Goal: Task Accomplishment & Management: Use online tool/utility

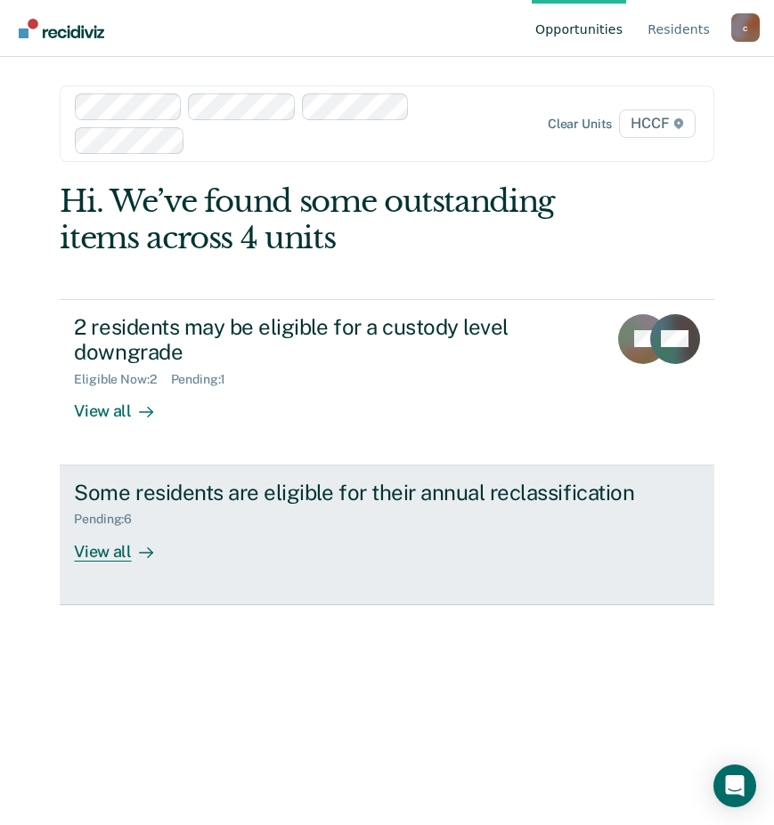
click at [108, 553] on div "View all" at bounding box center [124, 544] width 100 height 35
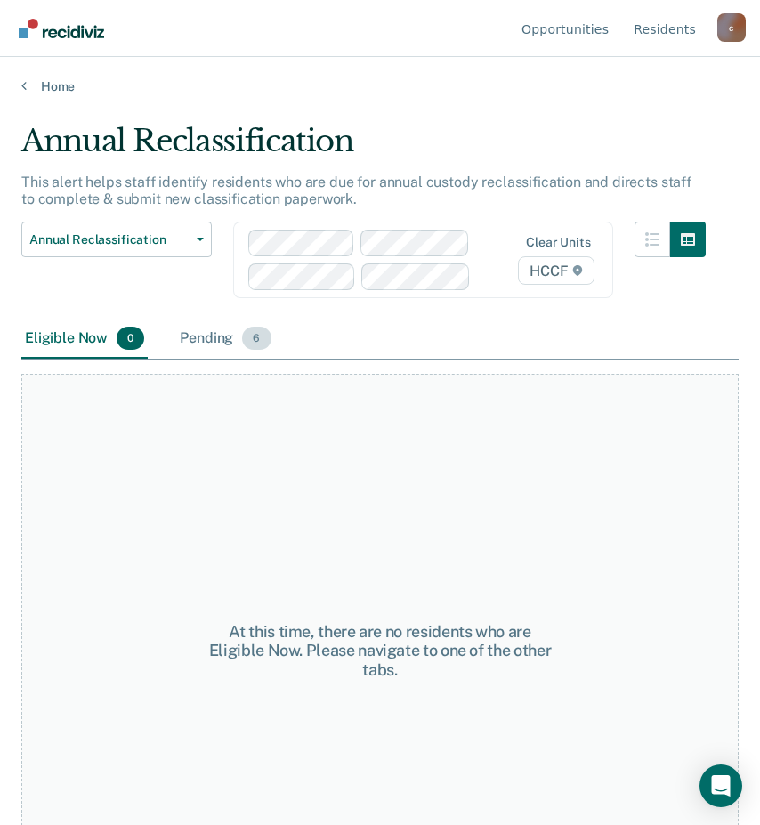
click at [196, 343] on div "Pending 6" at bounding box center [225, 339] width 98 height 39
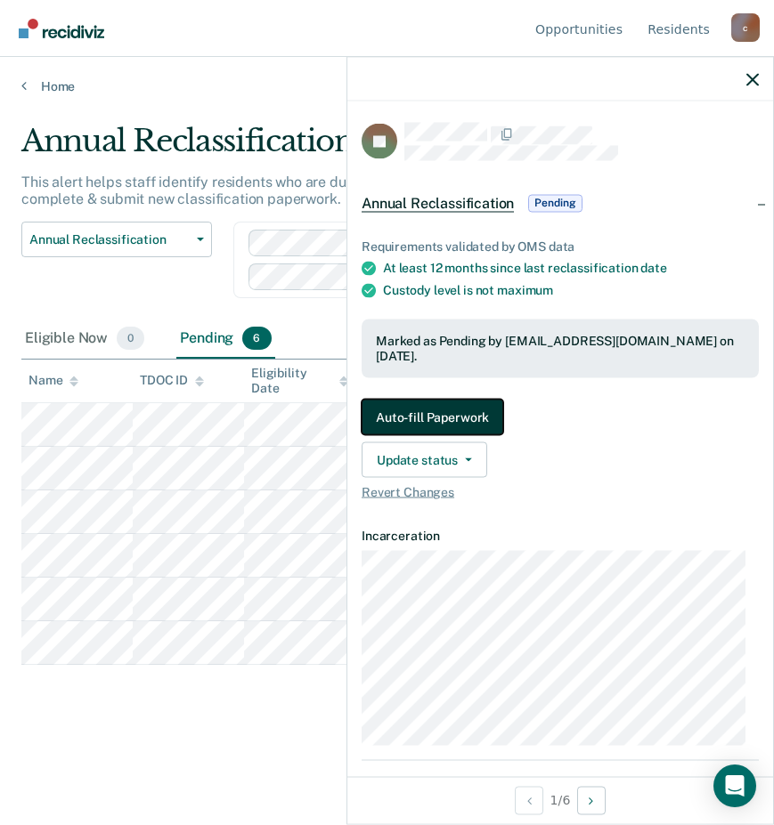
click at [468, 409] on button "Auto-fill Paperwork" at bounding box center [432, 417] width 142 height 36
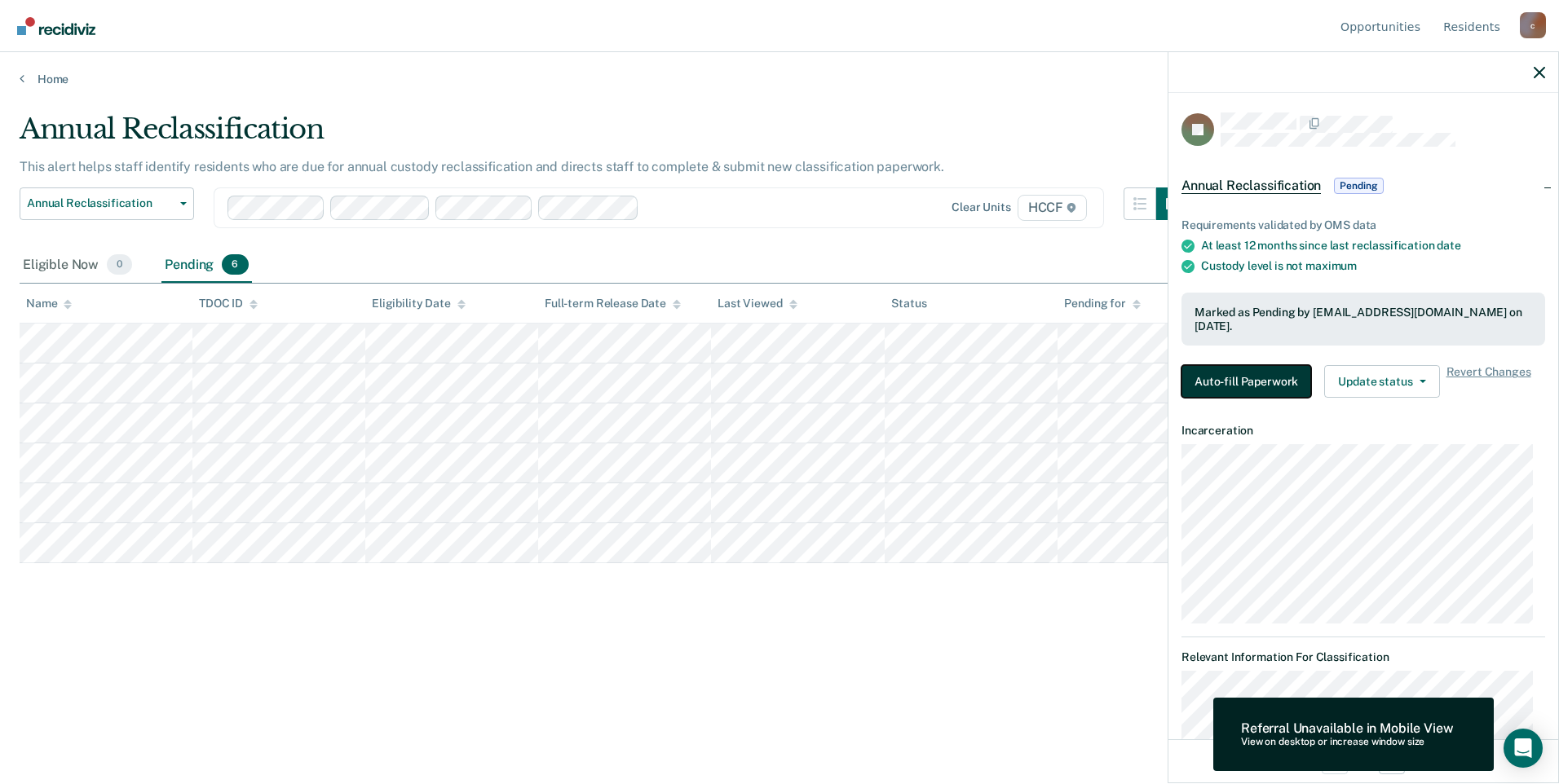
click at [708, 390] on button "Auto-fill Paperwork" at bounding box center [1247, 382] width 130 height 33
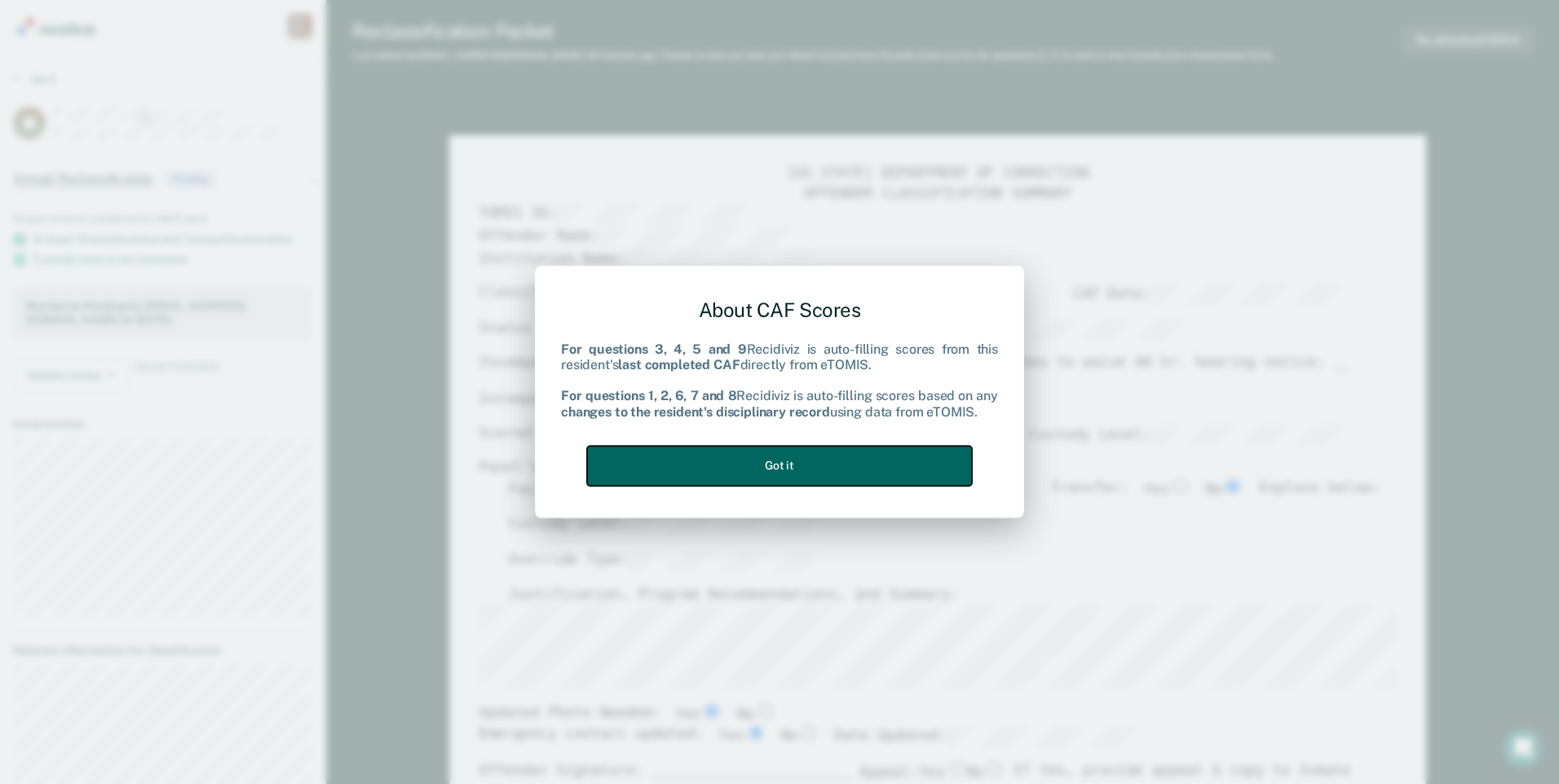
click at [708, 467] on button "Got it" at bounding box center [780, 466] width 385 height 40
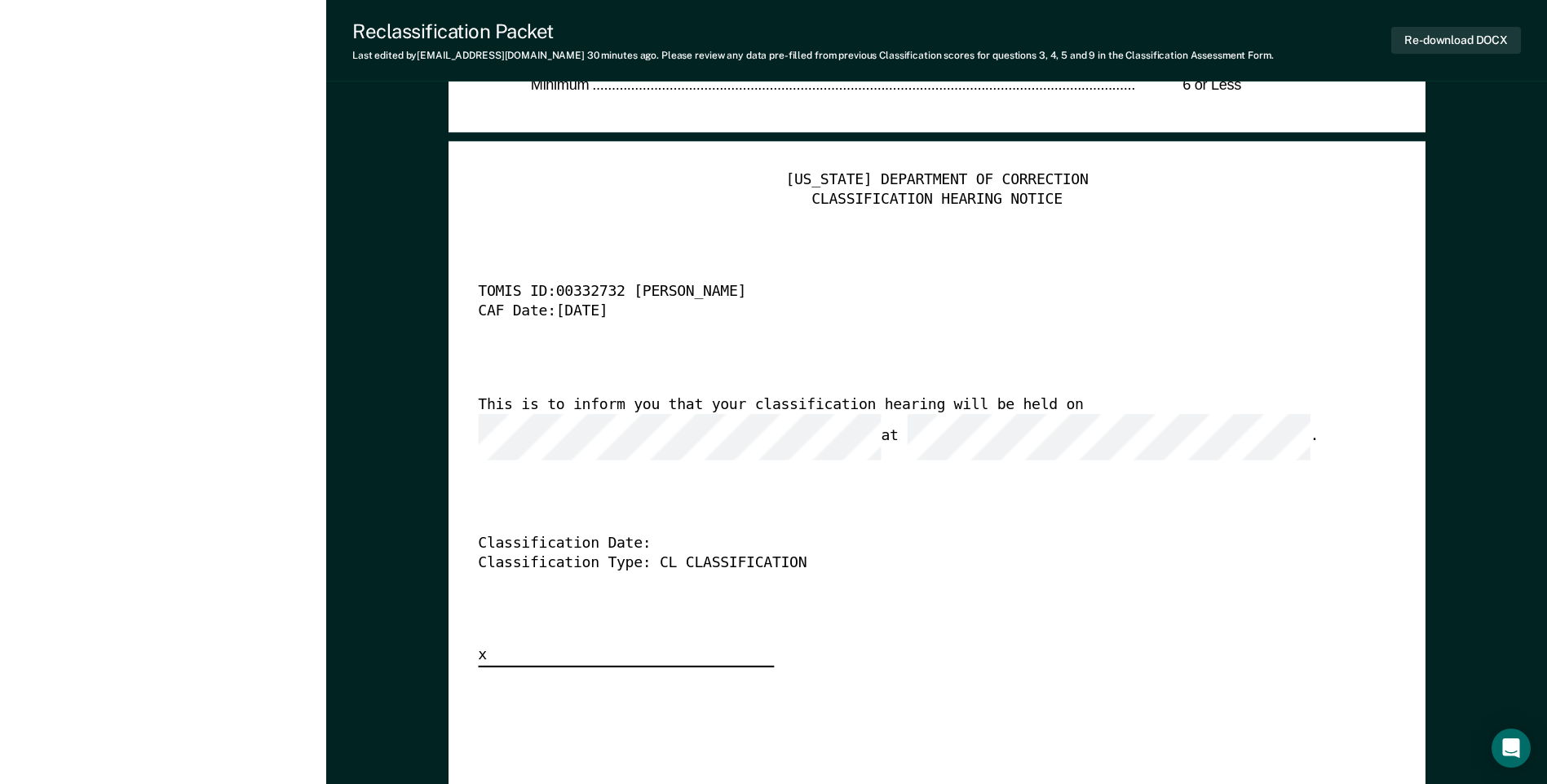
scroll to position [3751, 0]
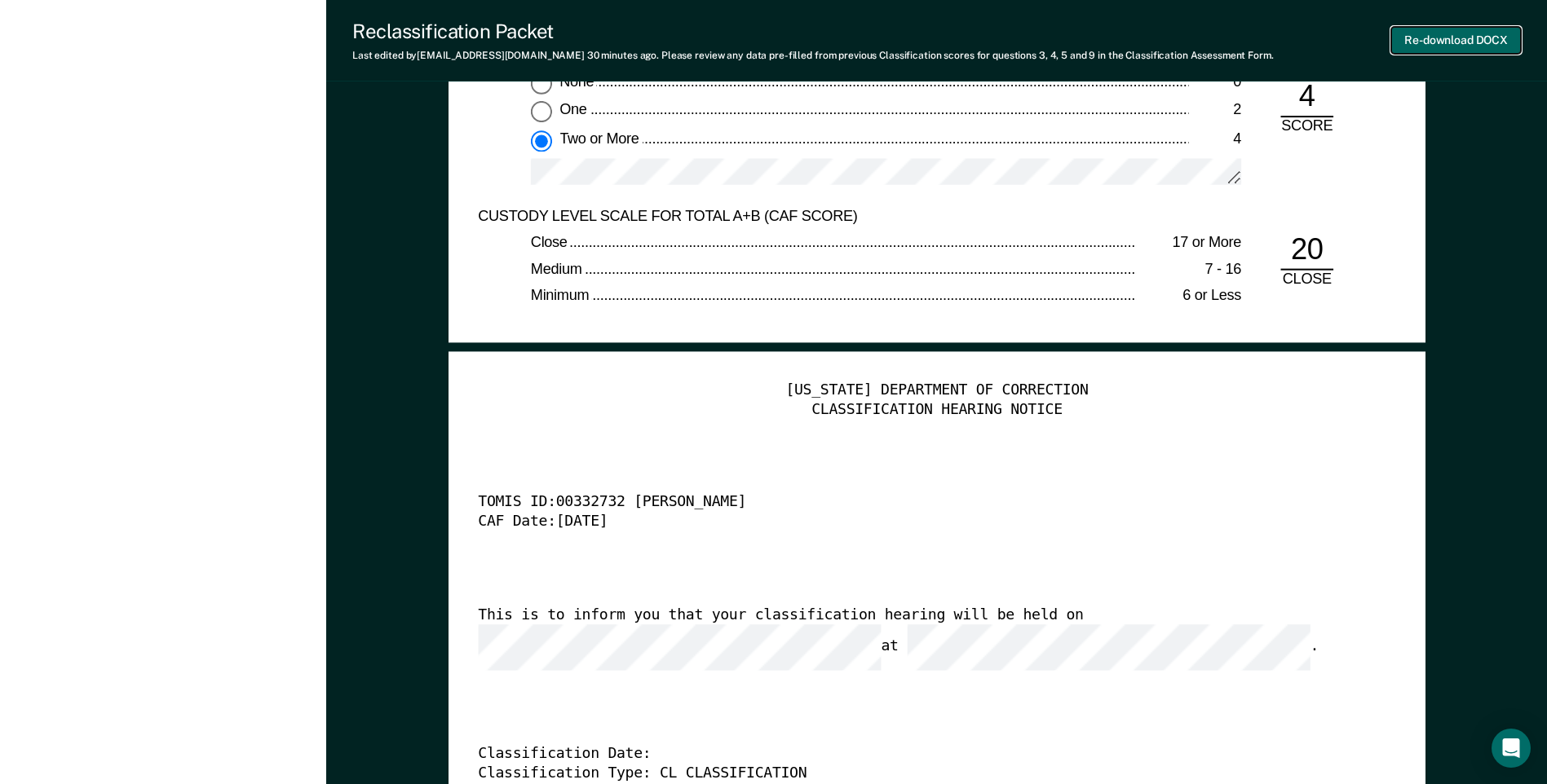
click at [708, 38] on button "Re-download DOCX" at bounding box center [1456, 39] width 130 height 27
click at [708, 301] on div "Minimum" at bounding box center [833, 297] width 605 height 19
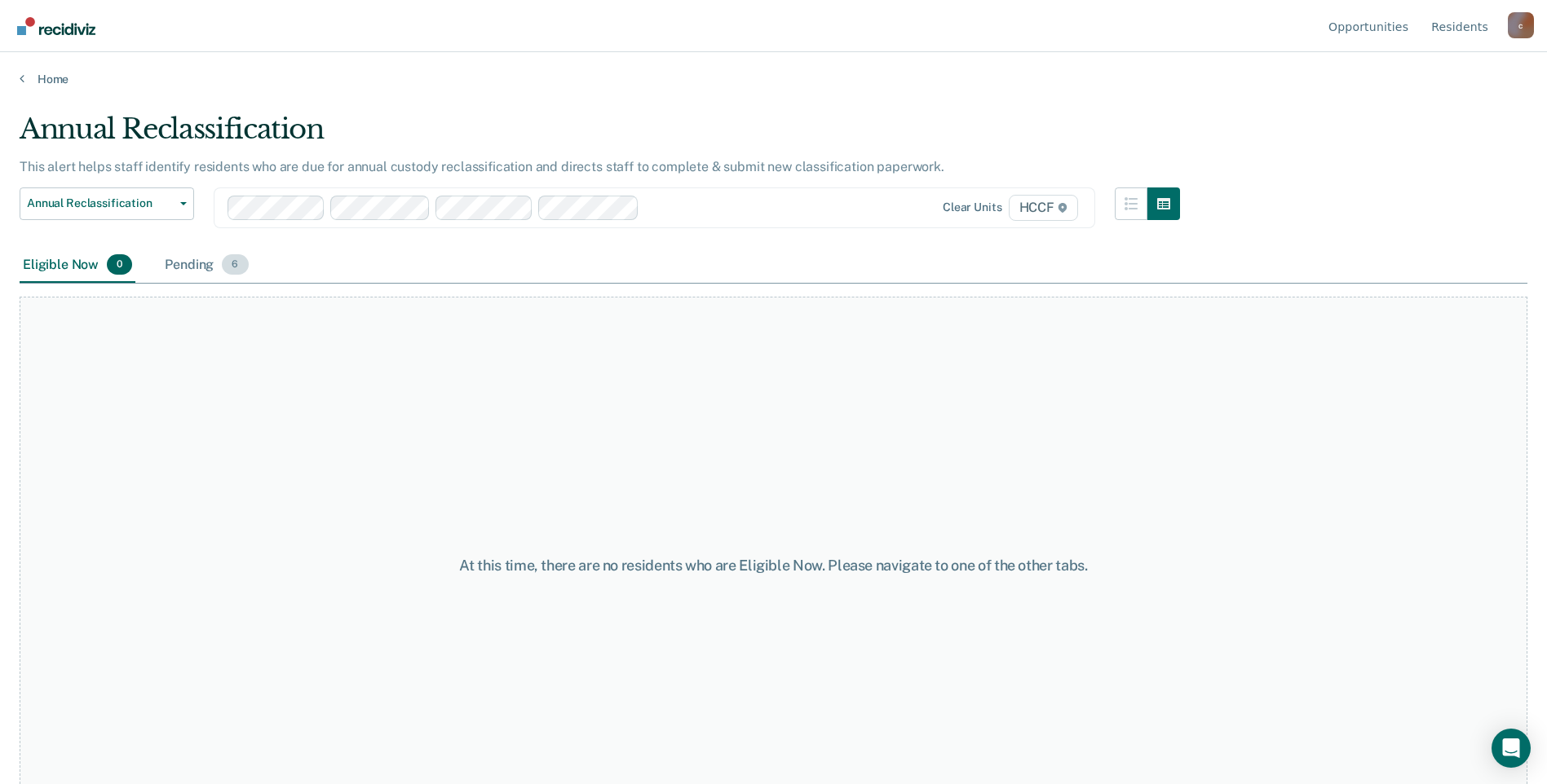
click at [171, 269] on div "Pending 6" at bounding box center [206, 266] width 90 height 36
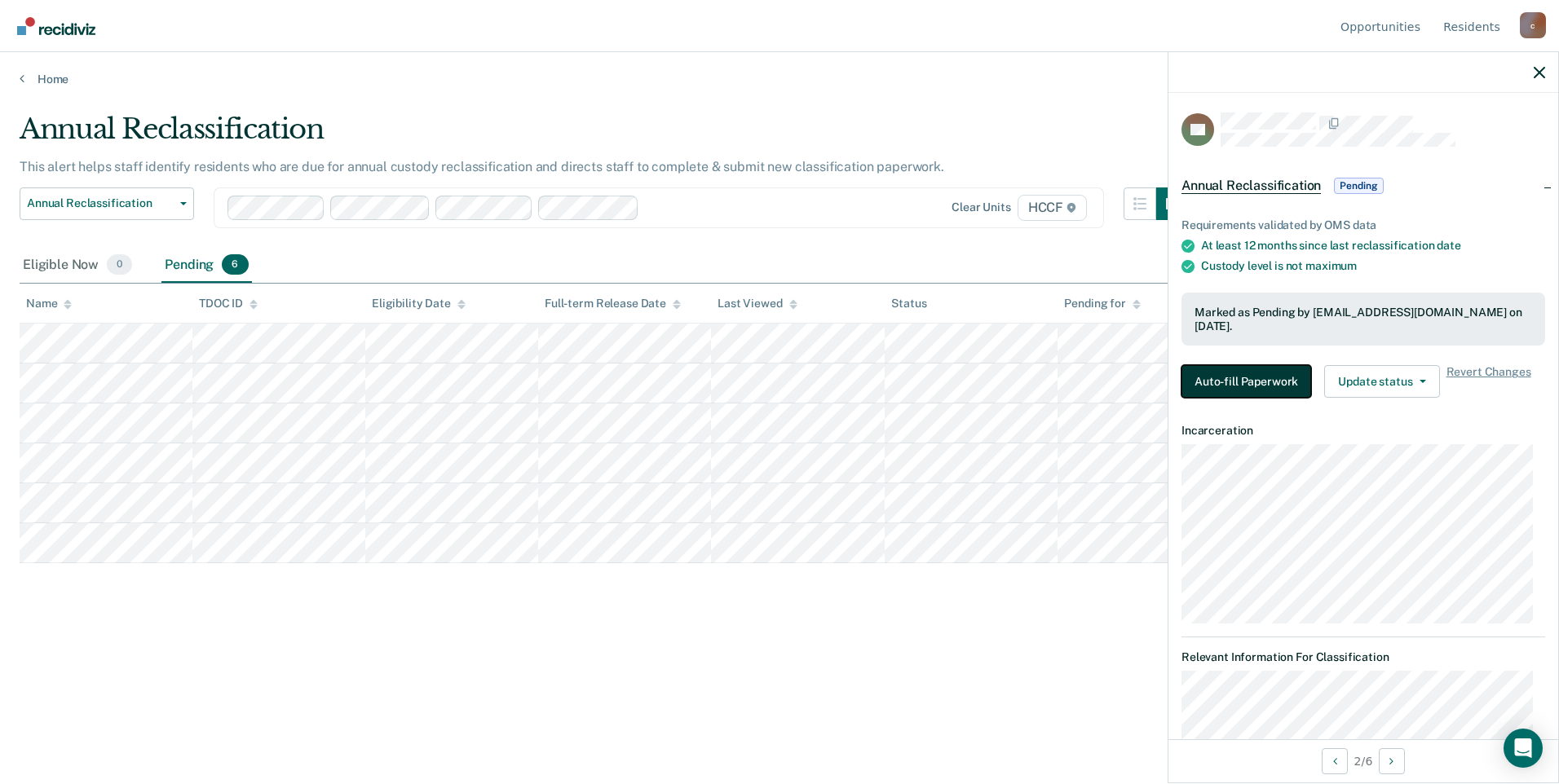
click at [708, 376] on button "Auto-fill Paperwork" at bounding box center [1247, 382] width 130 height 33
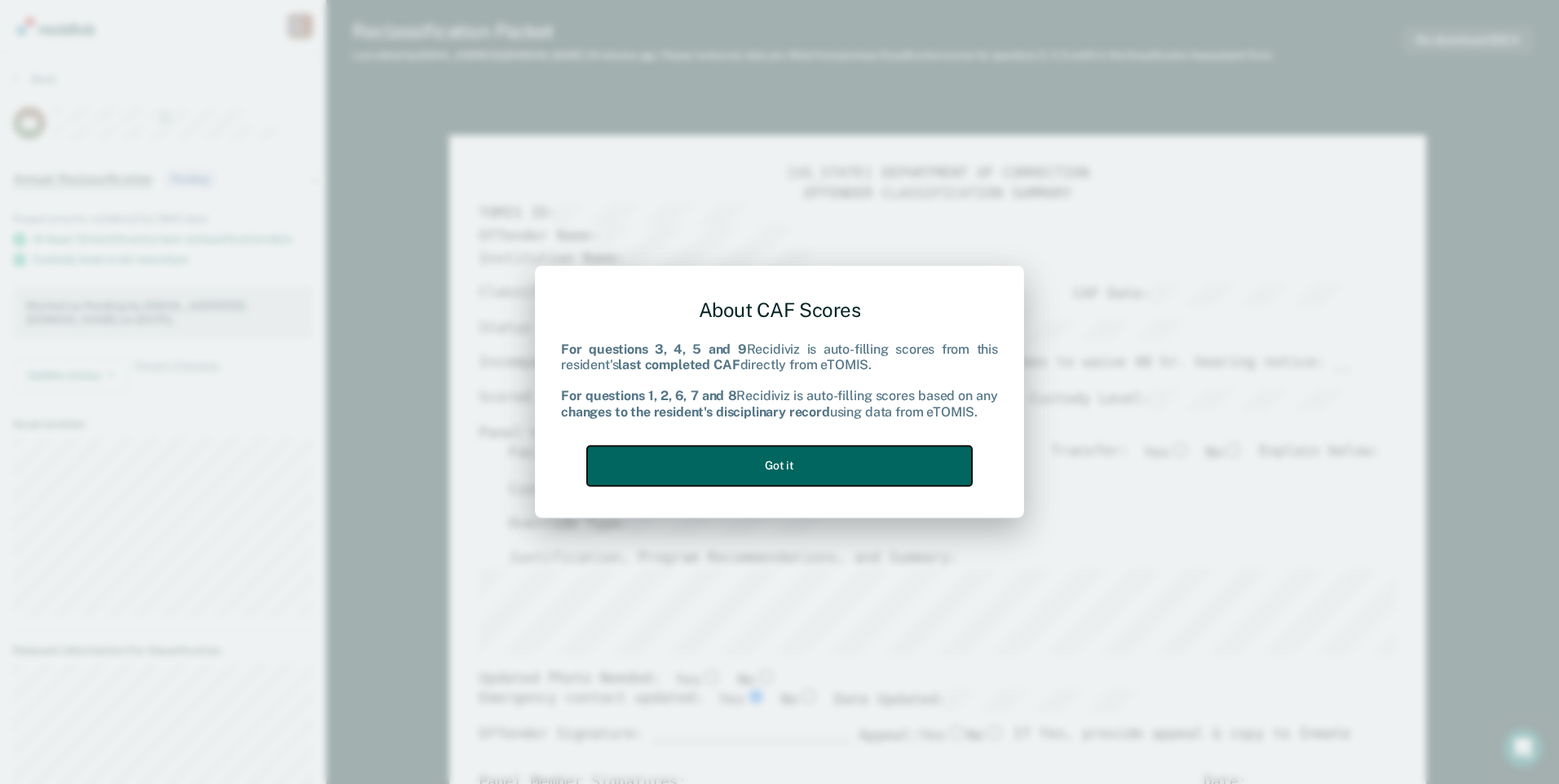
click at [708, 468] on button "Got it" at bounding box center [780, 466] width 385 height 40
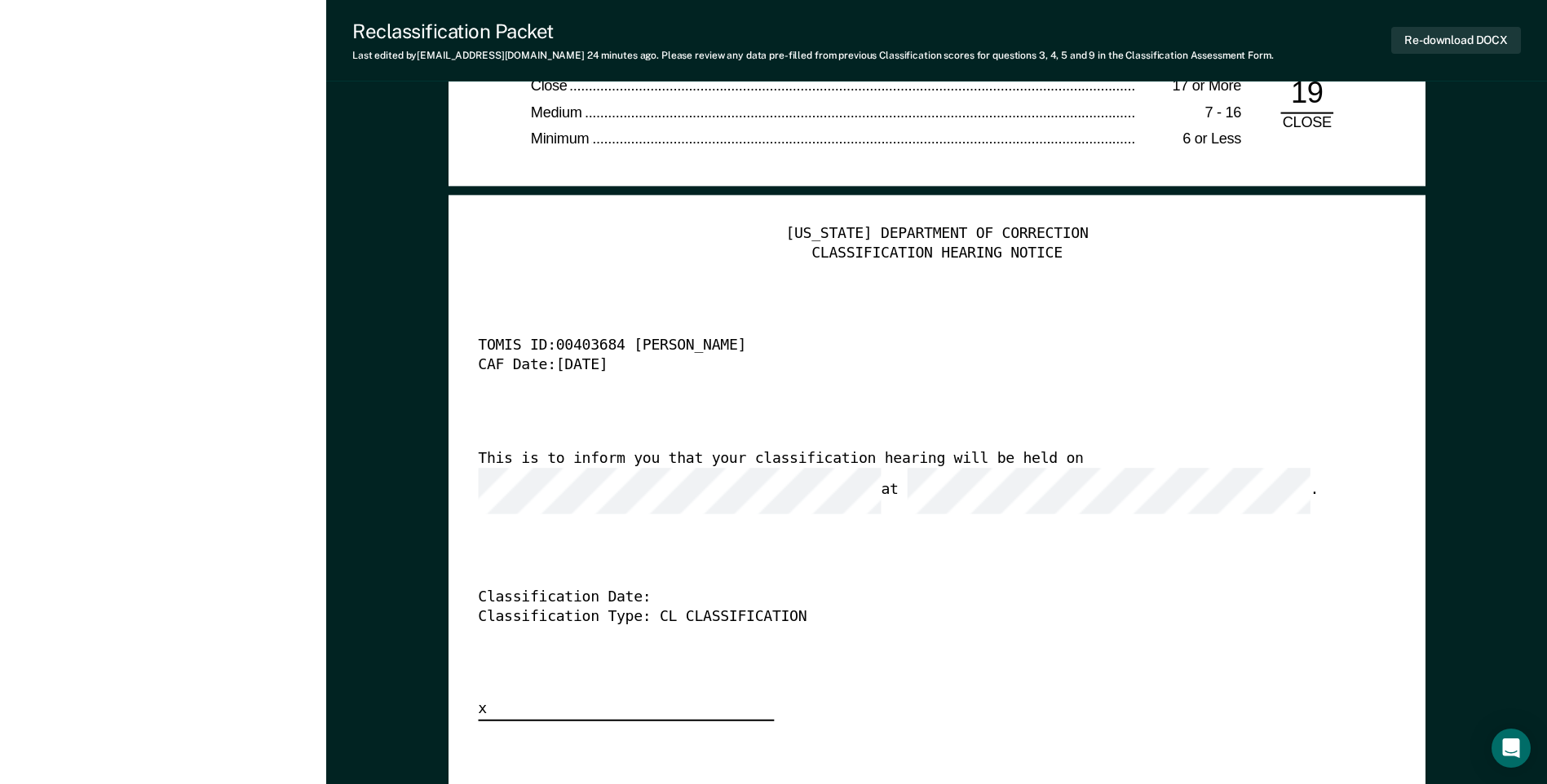
scroll to position [3895, 0]
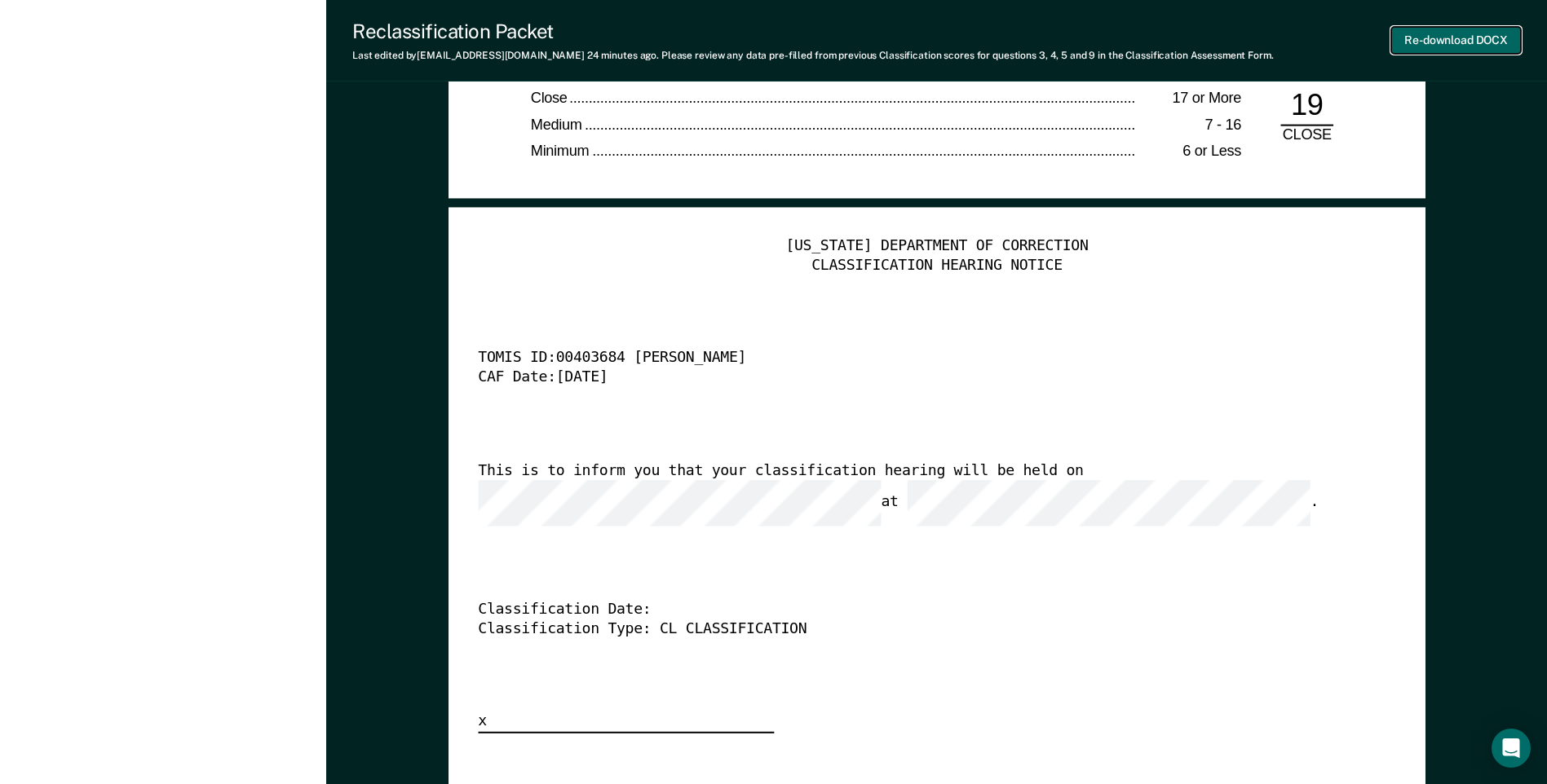
click at [708, 37] on button "Re-download DOCX" at bounding box center [1456, 39] width 130 height 27
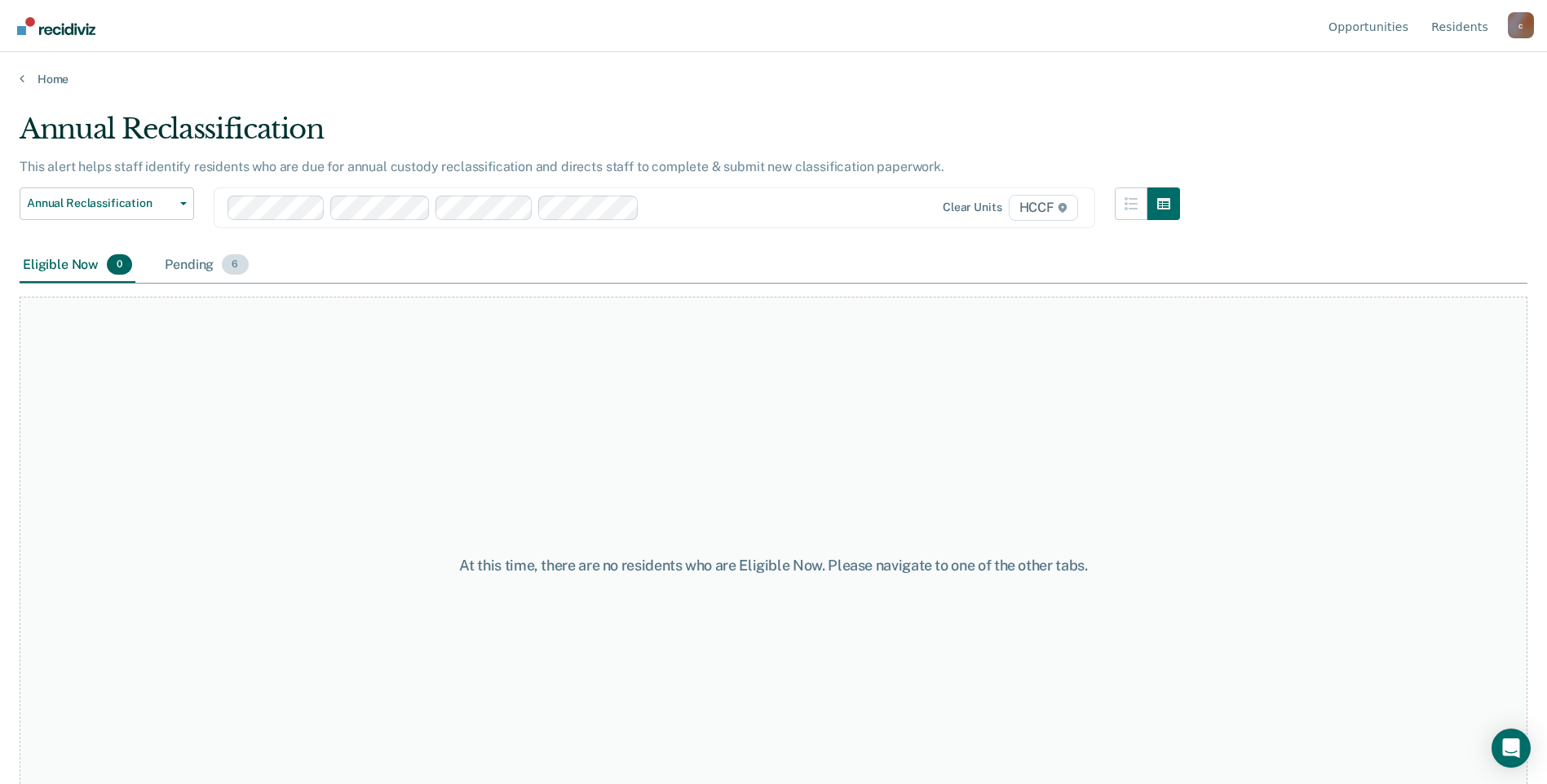
click at [191, 259] on div "Pending 6" at bounding box center [206, 266] width 90 height 36
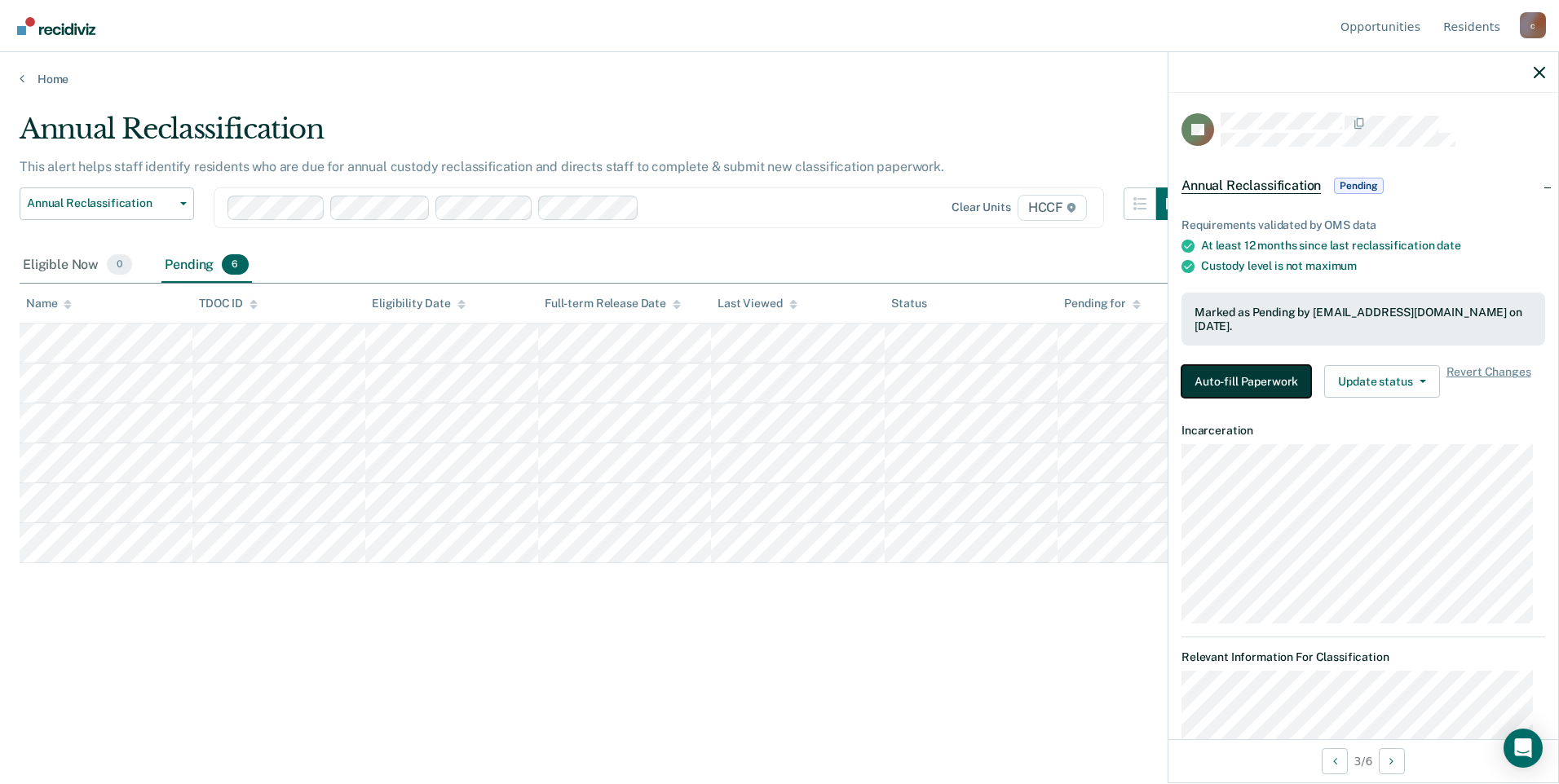
click at [708, 376] on button "Auto-fill Paperwork" at bounding box center [1247, 382] width 130 height 33
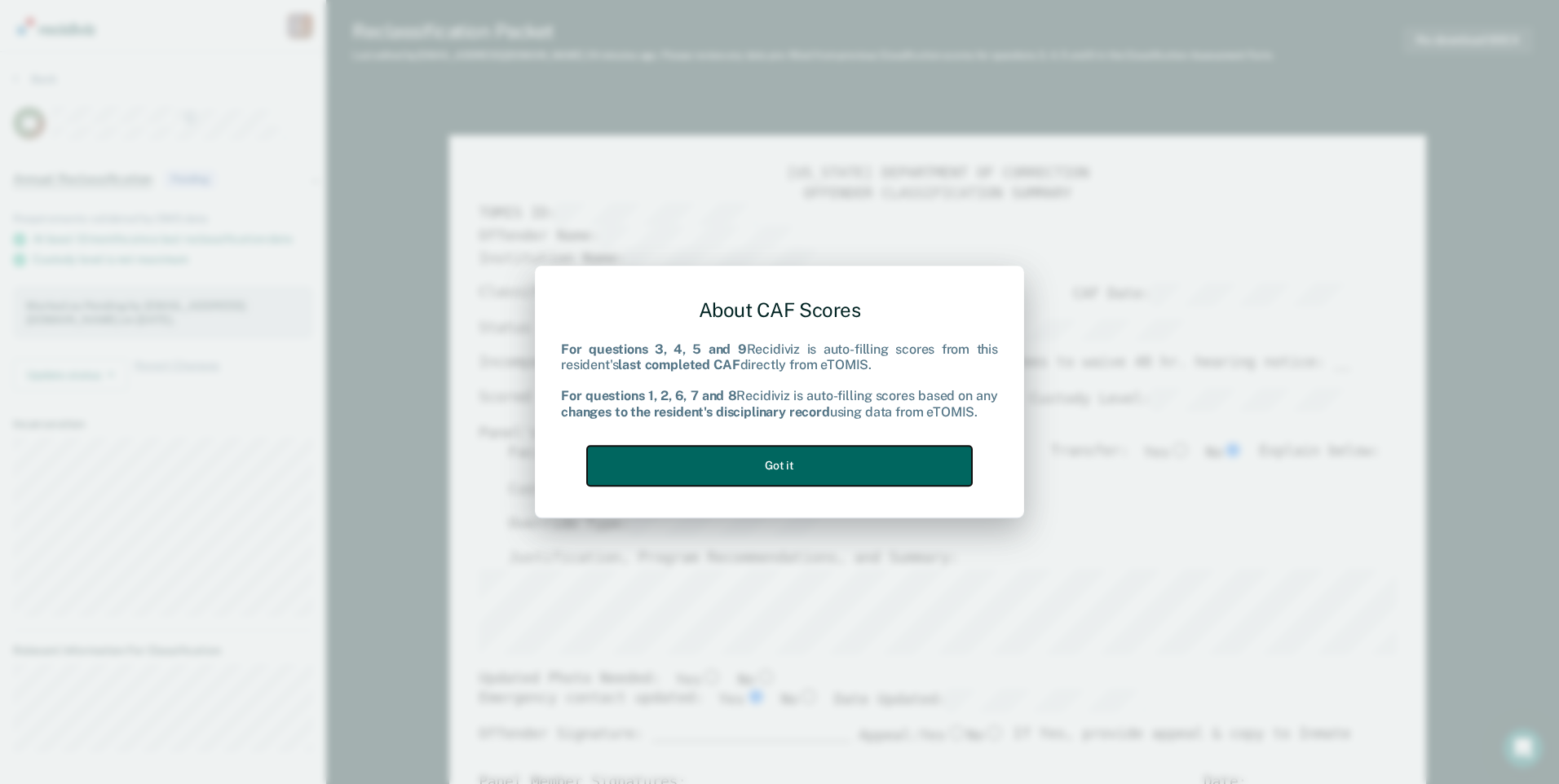
click at [708, 450] on button "Got it" at bounding box center [780, 466] width 385 height 40
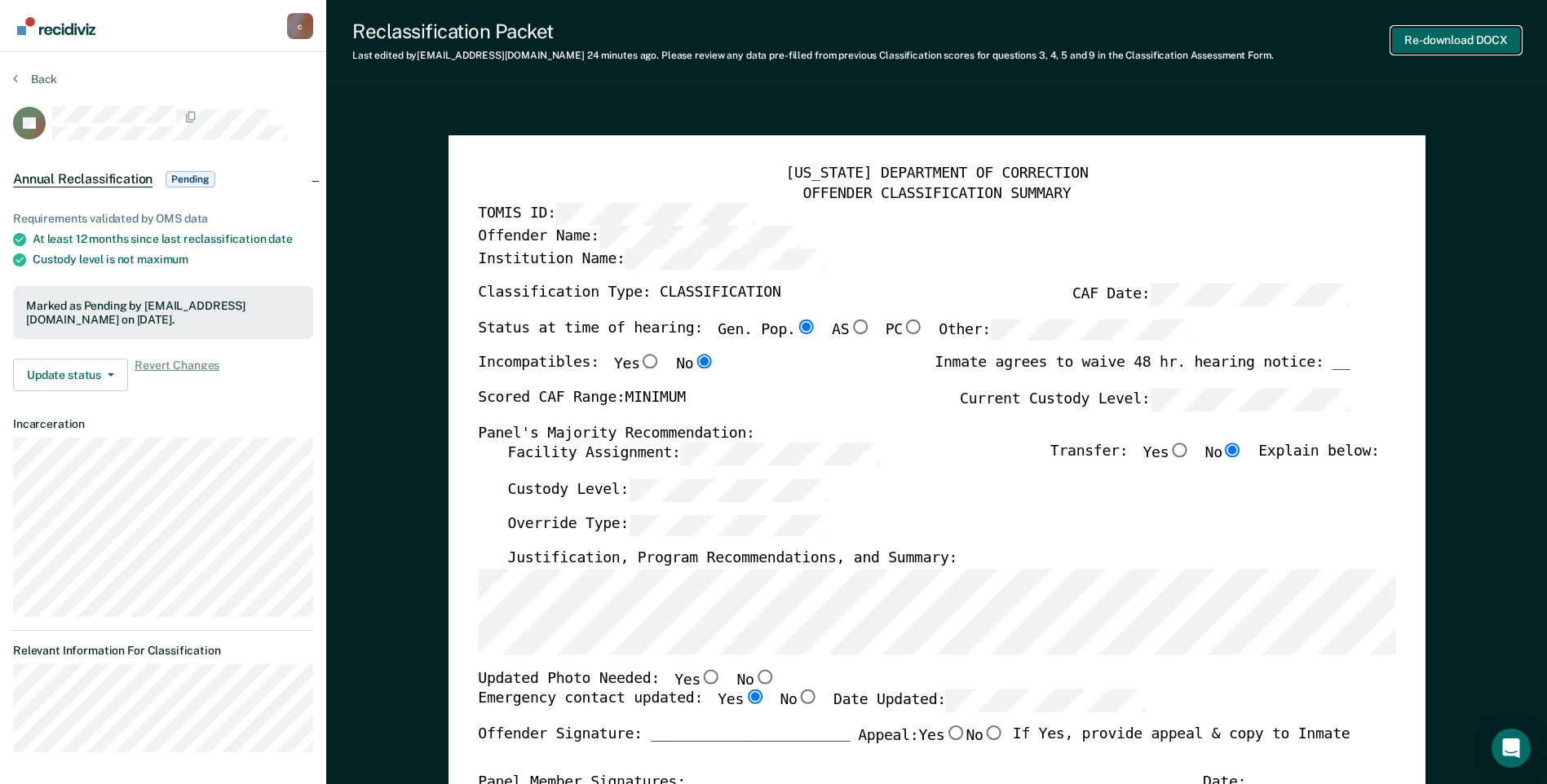
click at [708, 28] on button "Re-download DOCX" at bounding box center [1456, 39] width 130 height 27
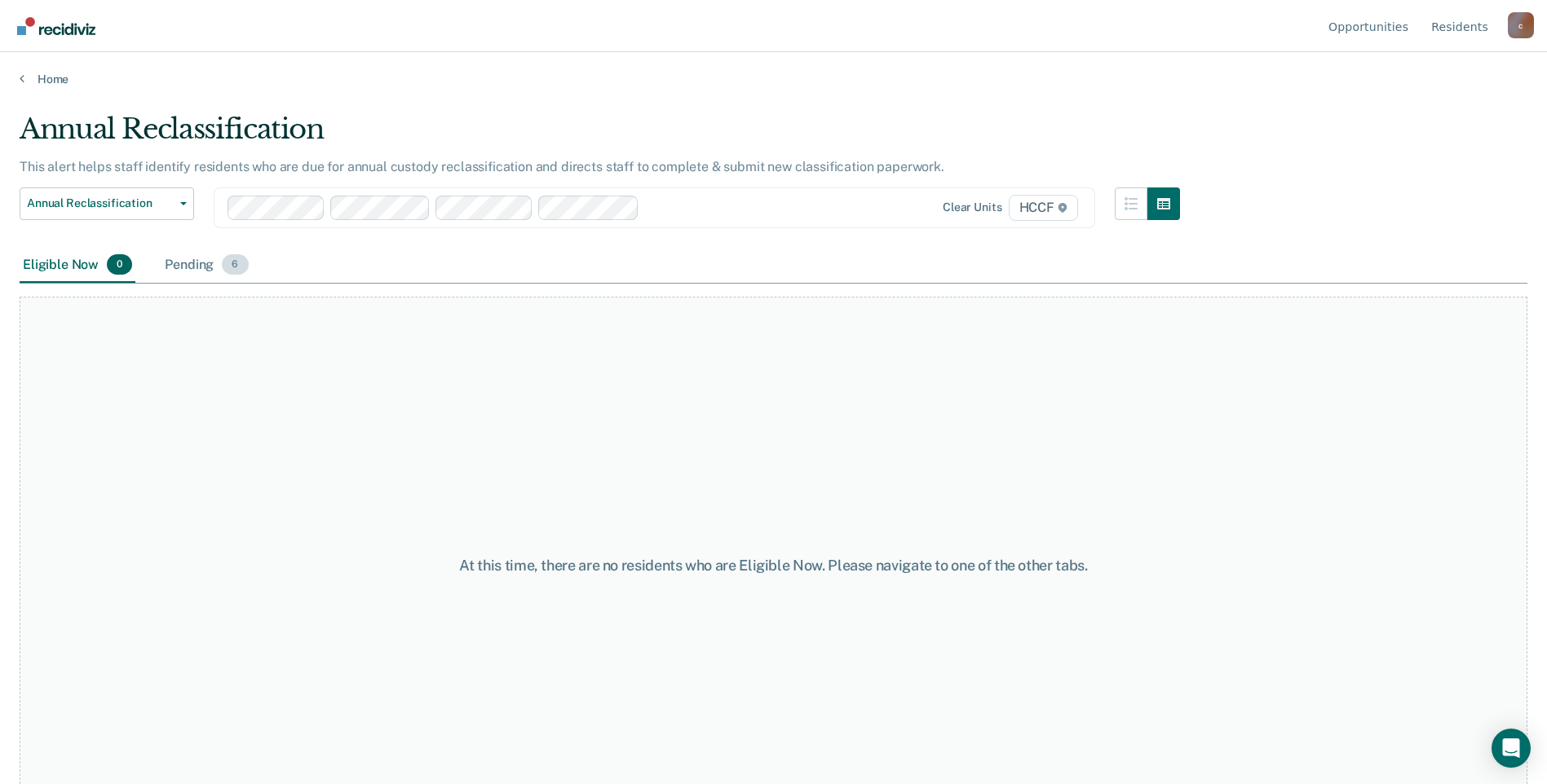
click at [174, 264] on div "Pending 6" at bounding box center [206, 266] width 90 height 36
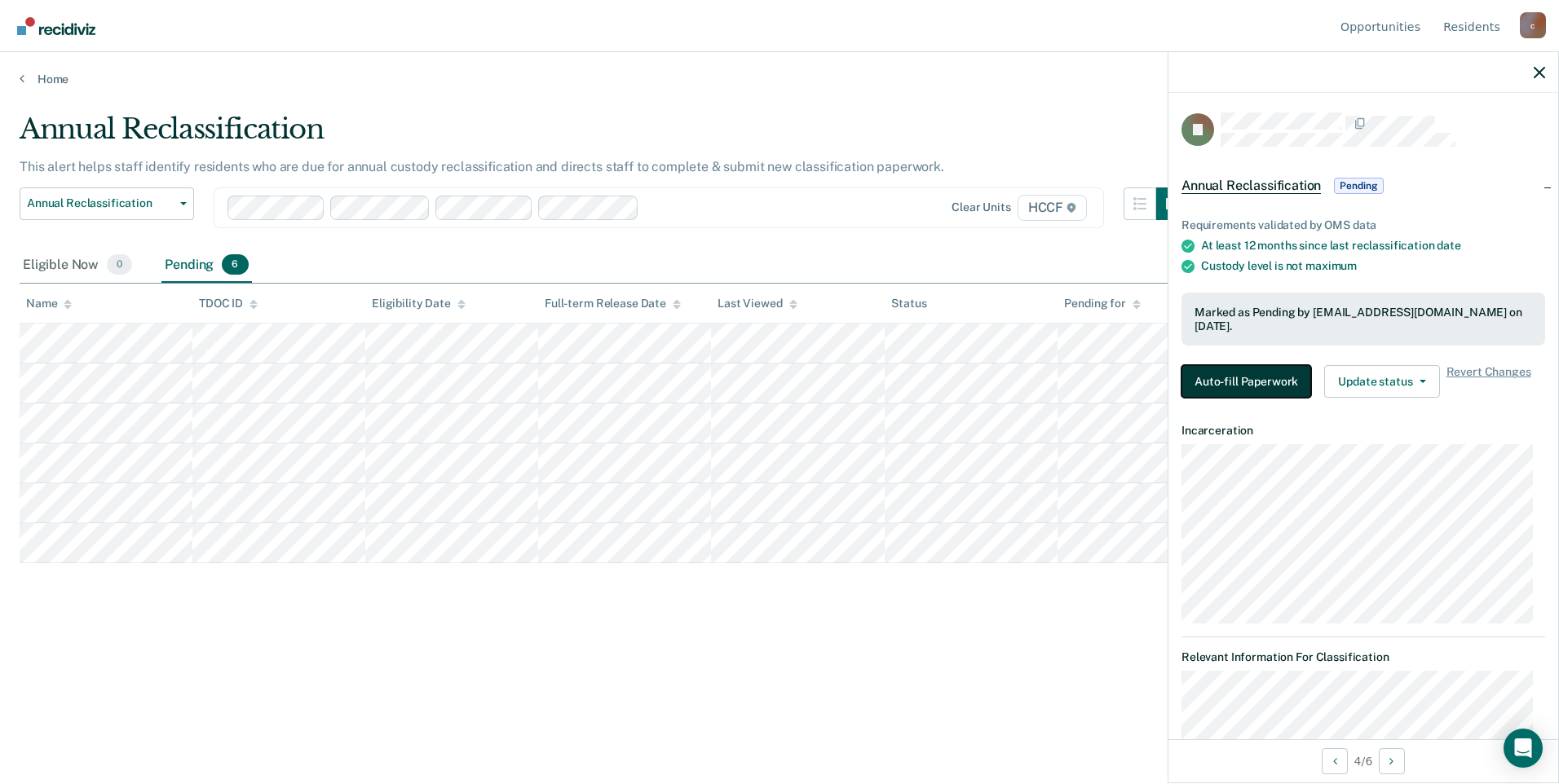
click at [708, 371] on button "Auto-fill Paperwork" at bounding box center [1247, 382] width 130 height 33
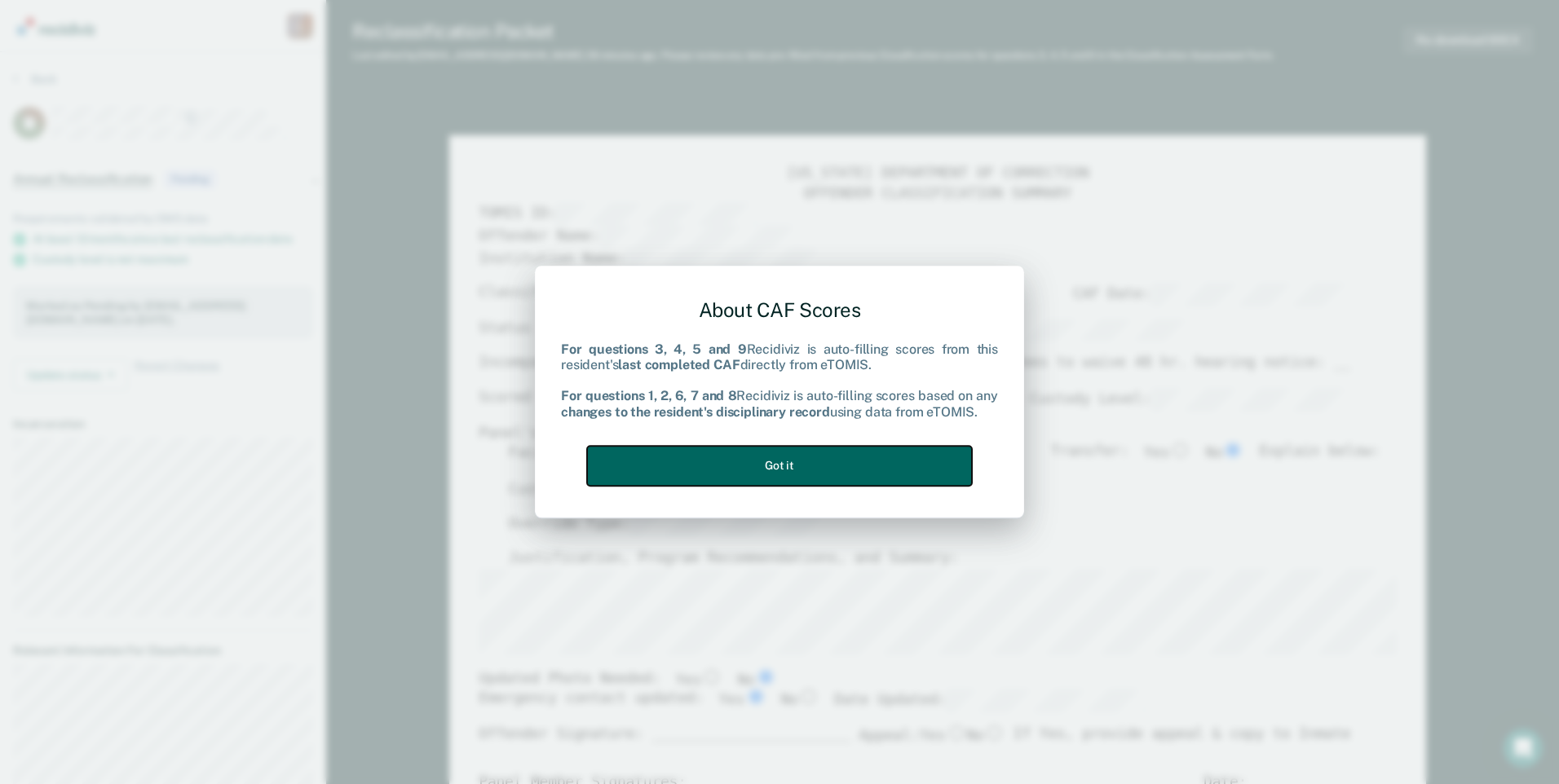
click at [708, 464] on button "Got it" at bounding box center [780, 466] width 385 height 40
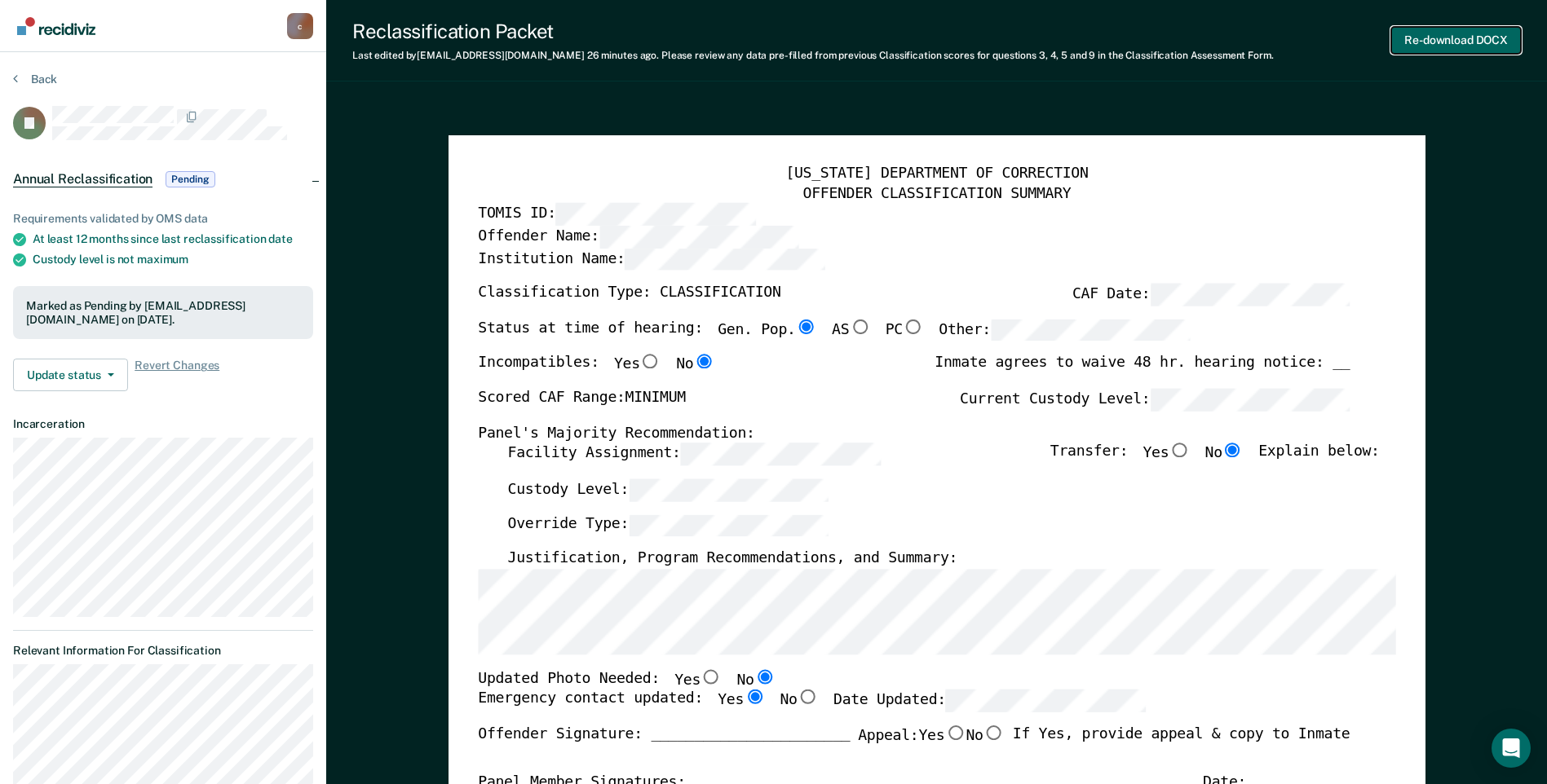
click at [708, 46] on button "Re-download DOCX" at bounding box center [1456, 39] width 130 height 27
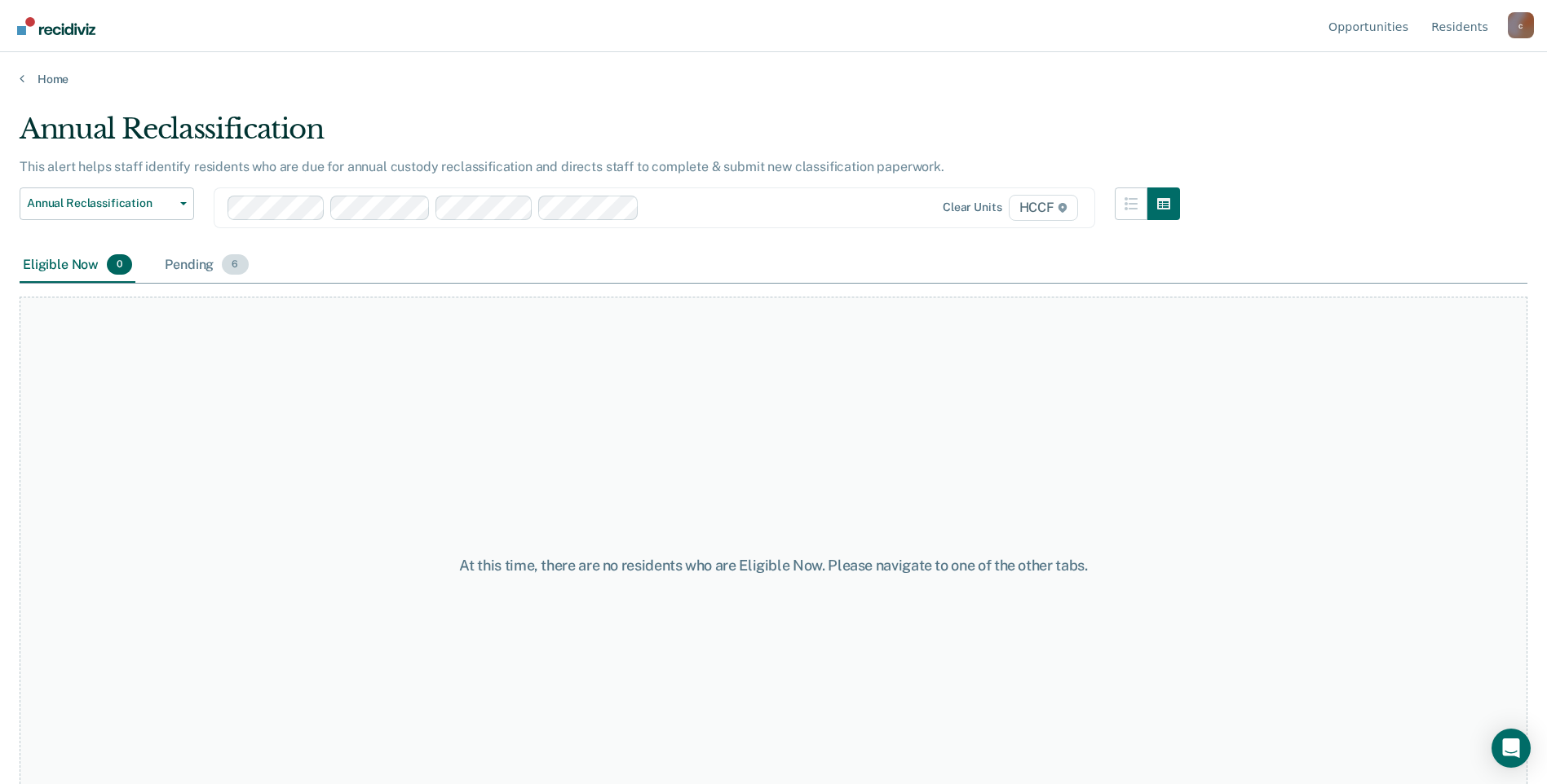
click at [202, 266] on div "Pending 6" at bounding box center [206, 266] width 90 height 36
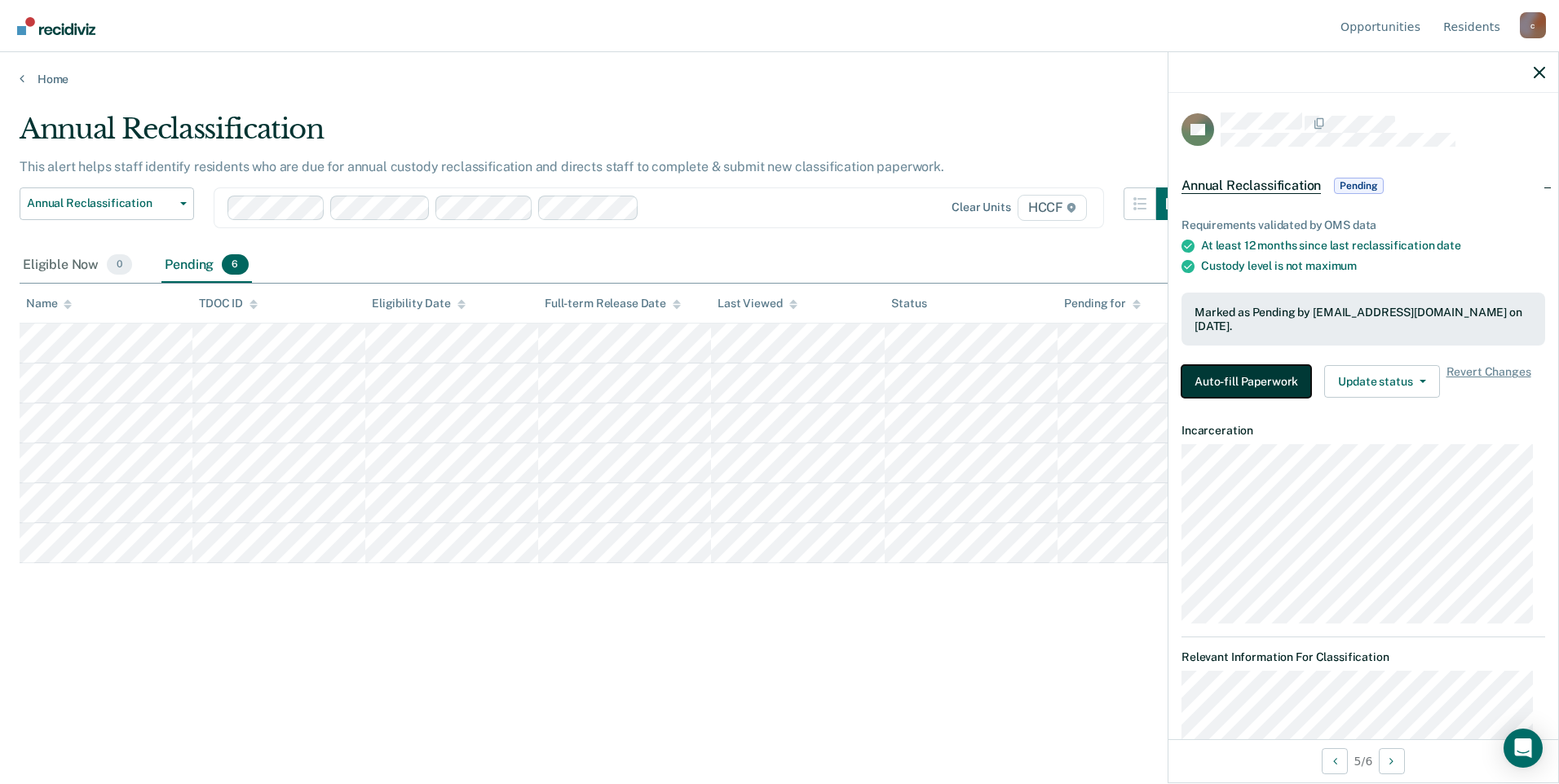
click at [708, 389] on button "Auto-fill Paperwork" at bounding box center [1247, 382] width 130 height 33
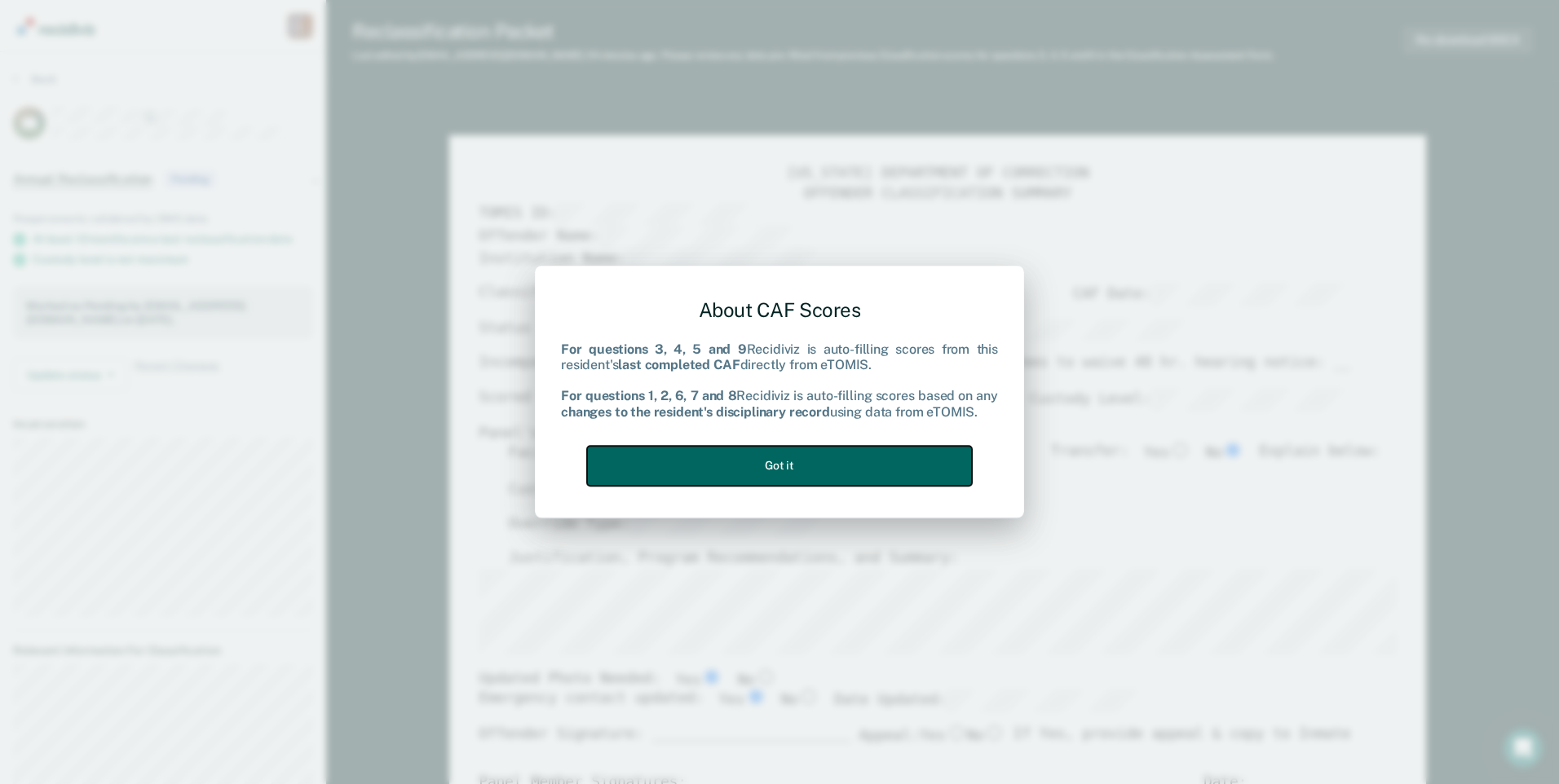
drag, startPoint x: 744, startPoint y: 456, endPoint x: 754, endPoint y: 463, distance: 12.2
click at [708, 455] on button "Got it" at bounding box center [780, 466] width 385 height 40
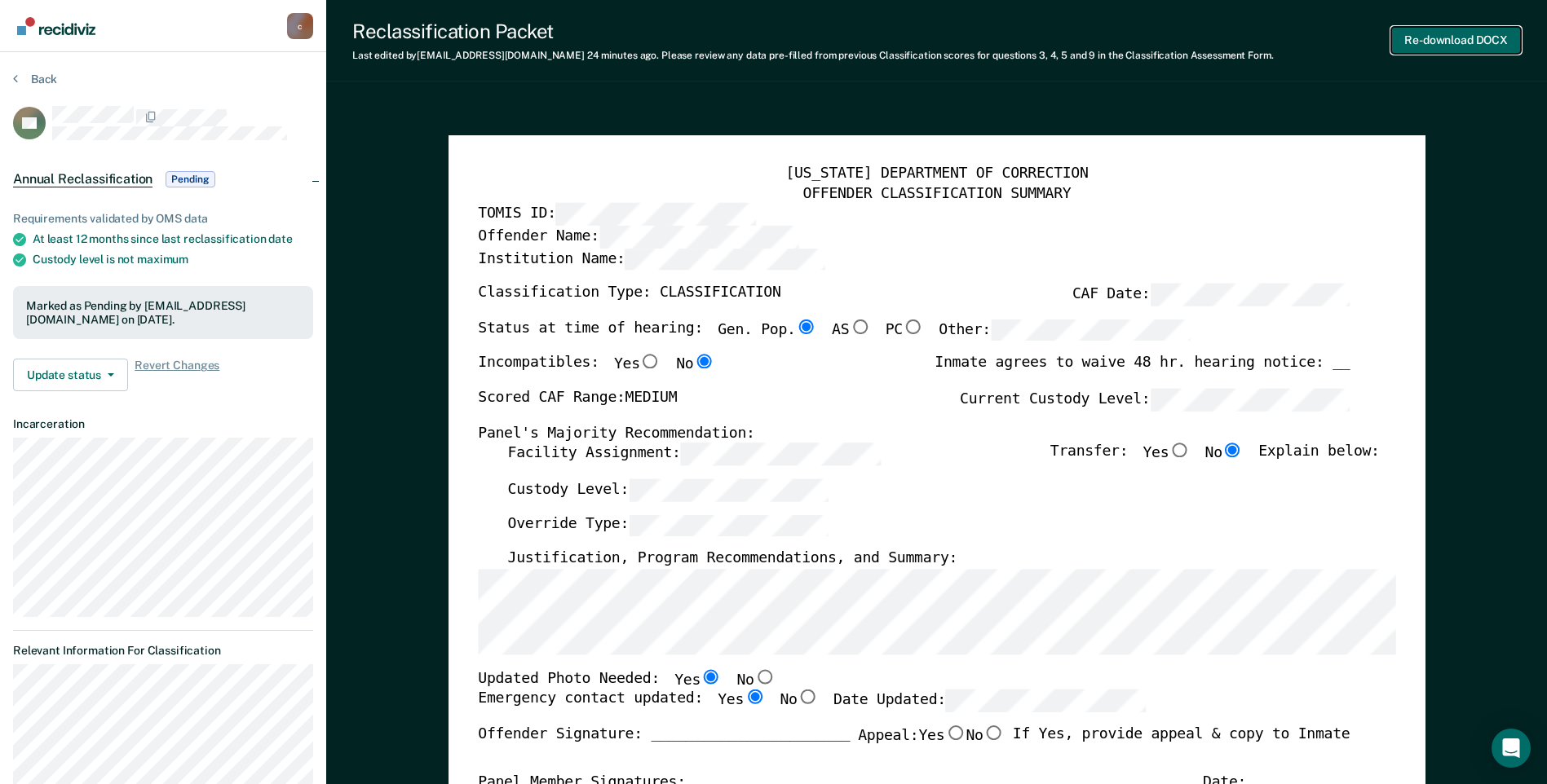
click at [708, 34] on button "Re-download DOCX" at bounding box center [1456, 39] width 130 height 27
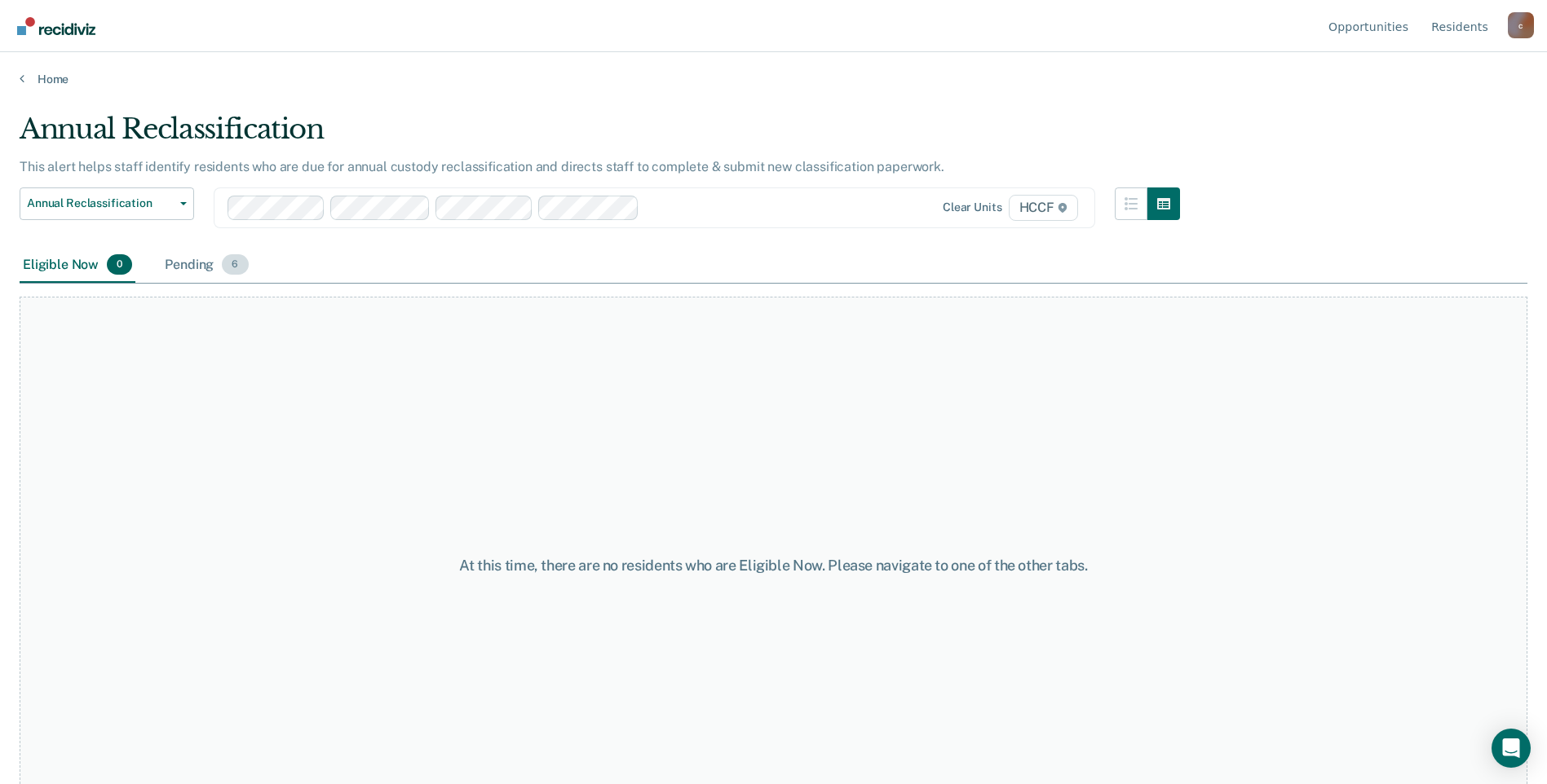
click at [195, 267] on div "Pending 6" at bounding box center [206, 266] width 90 height 36
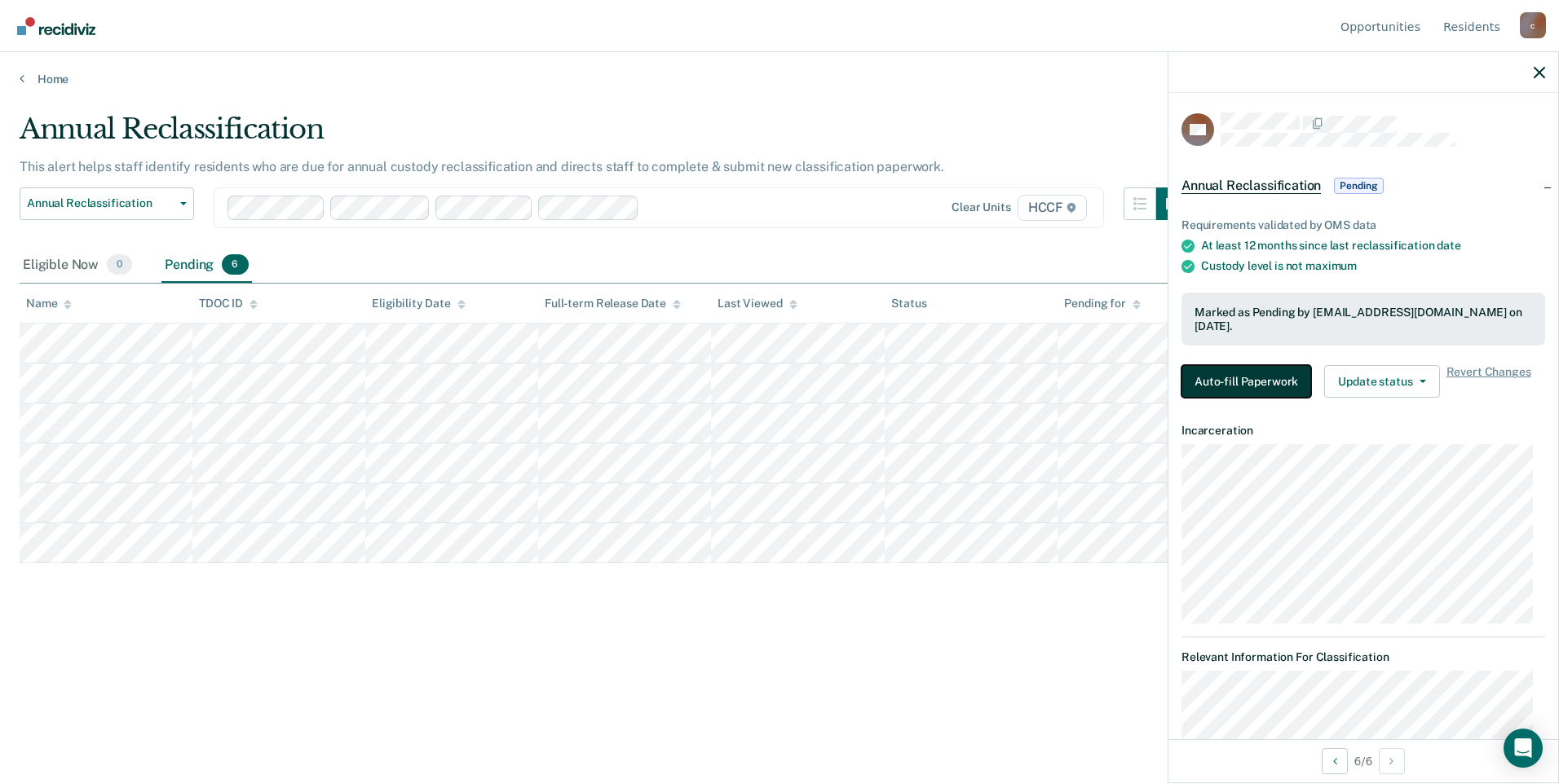
click at [708, 380] on button "Auto-fill Paperwork" at bounding box center [1247, 382] width 130 height 33
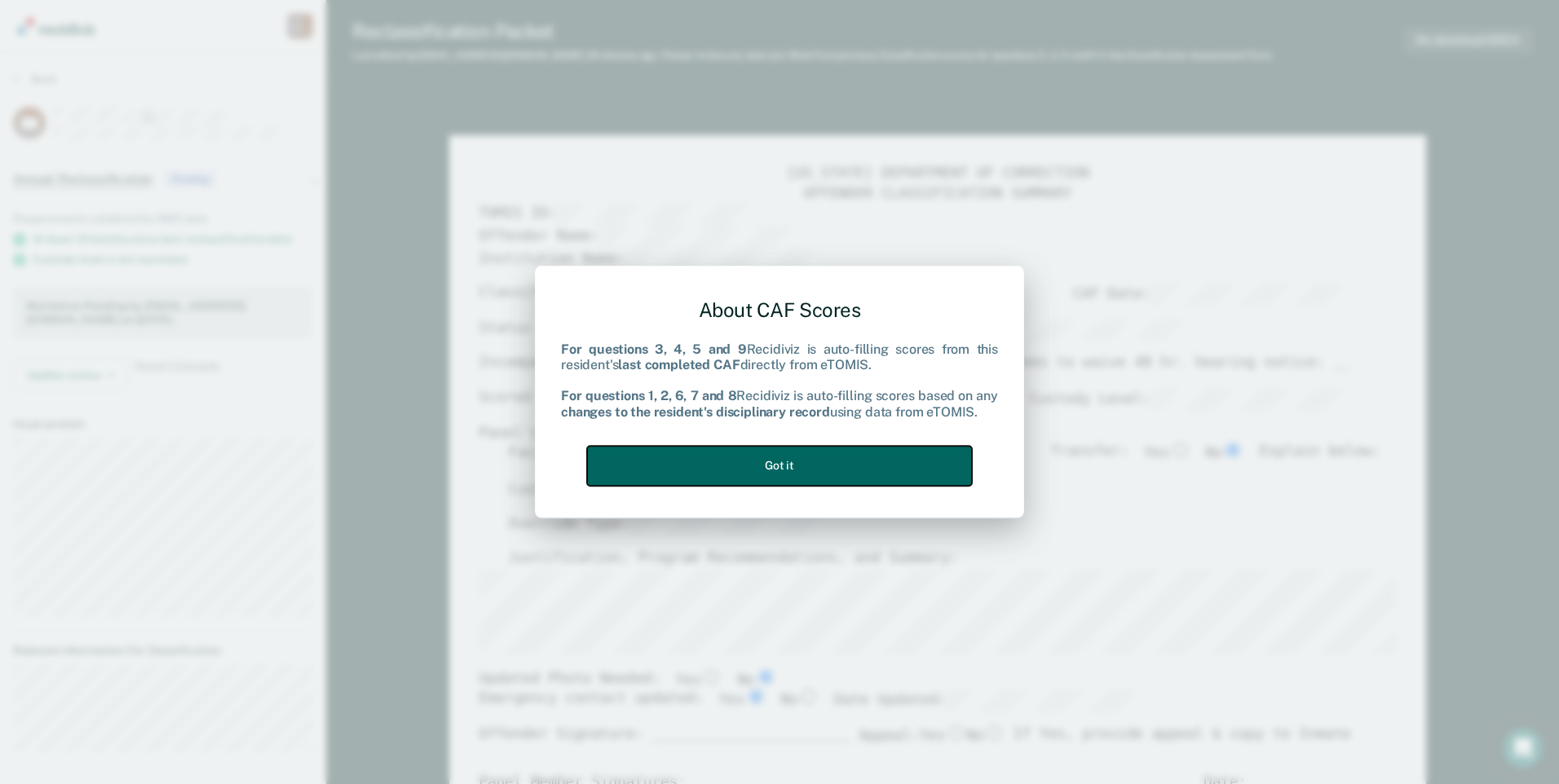
drag, startPoint x: 775, startPoint y: 459, endPoint x: 1013, endPoint y: 415, distance: 242.0
click at [708, 461] on button "Got it" at bounding box center [780, 466] width 385 height 40
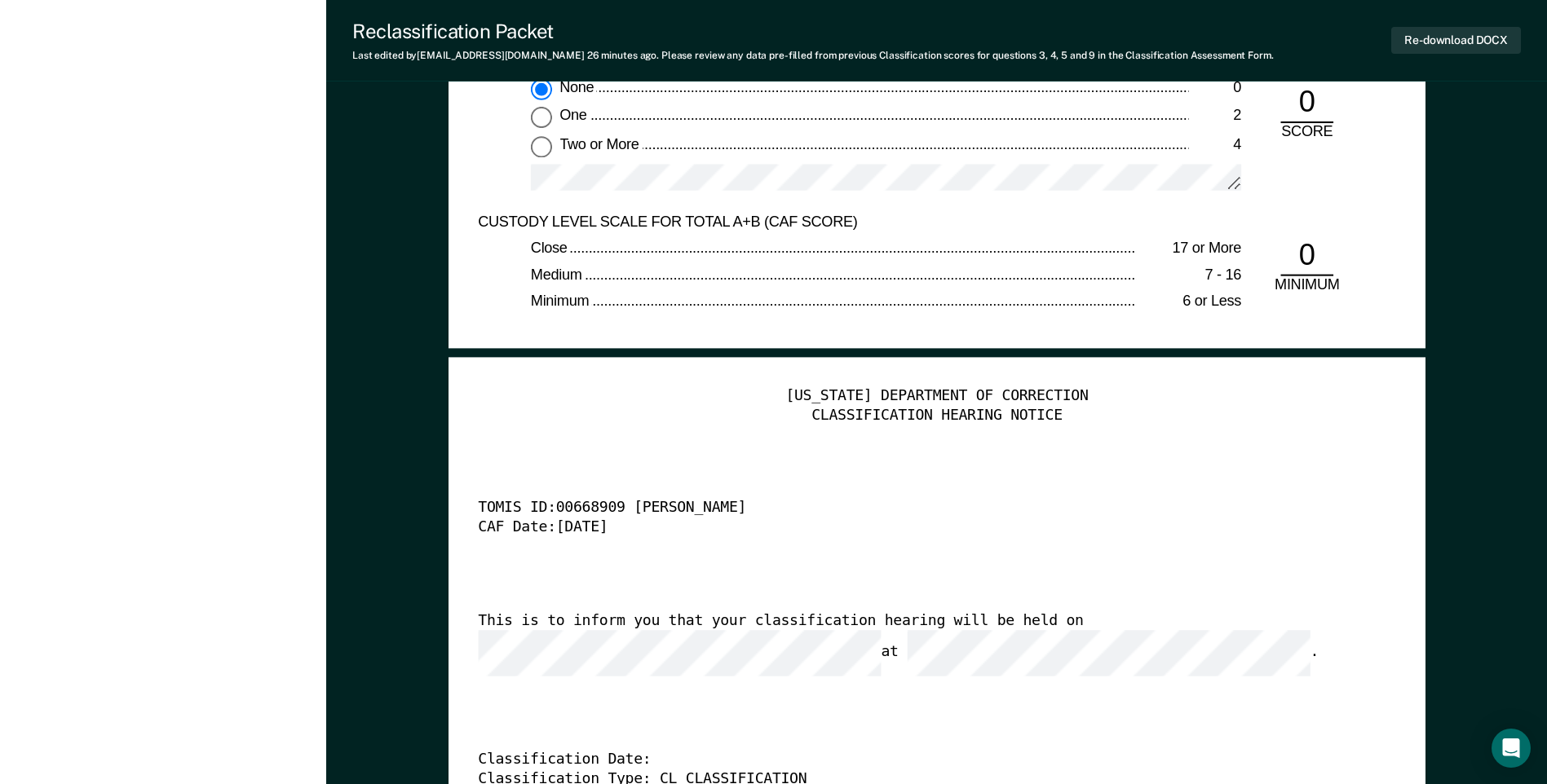
scroll to position [3751, 0]
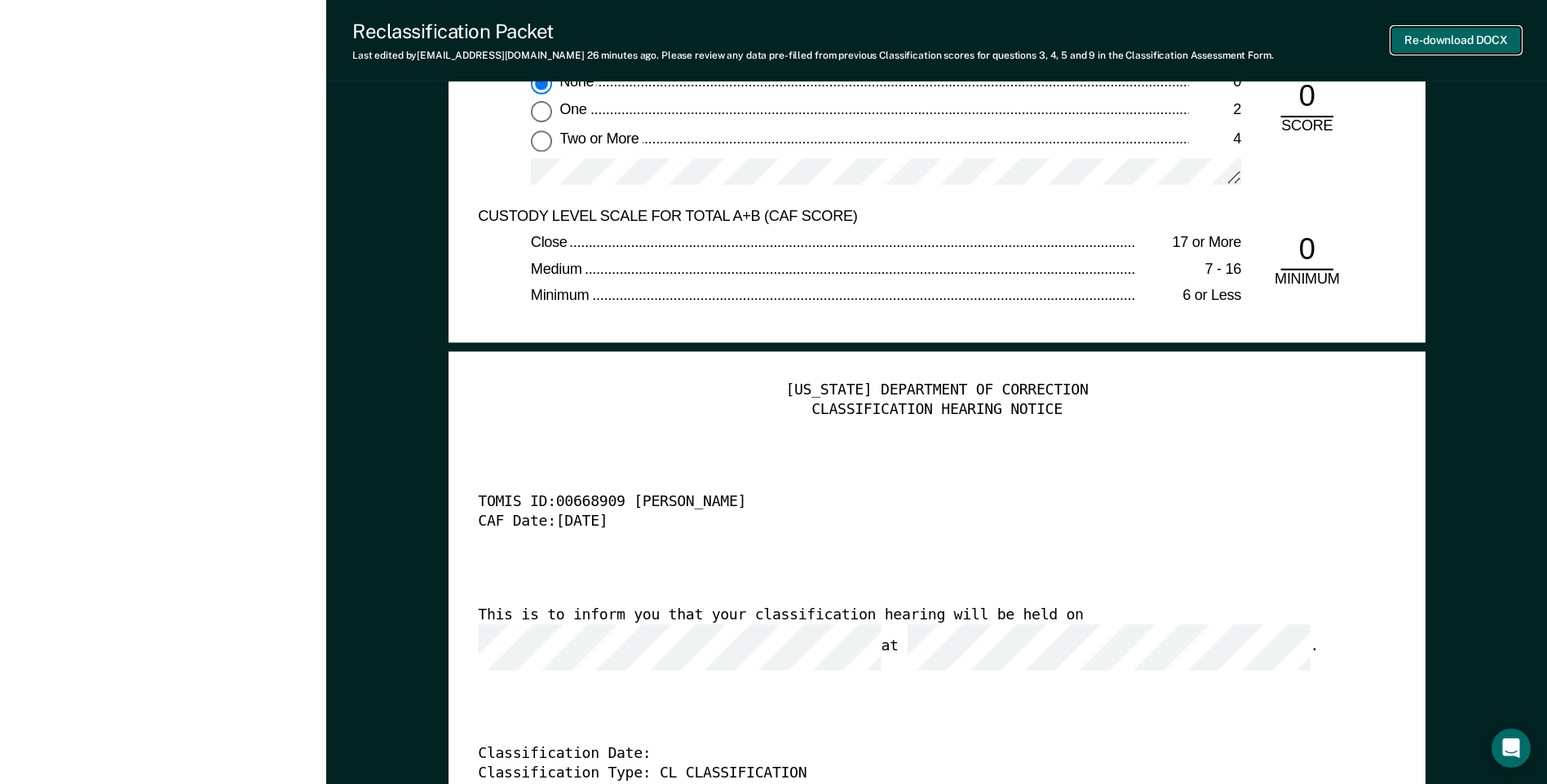
click at [708, 50] on button "Re-download DOCX" at bounding box center [1456, 39] width 130 height 27
type textarea "x"
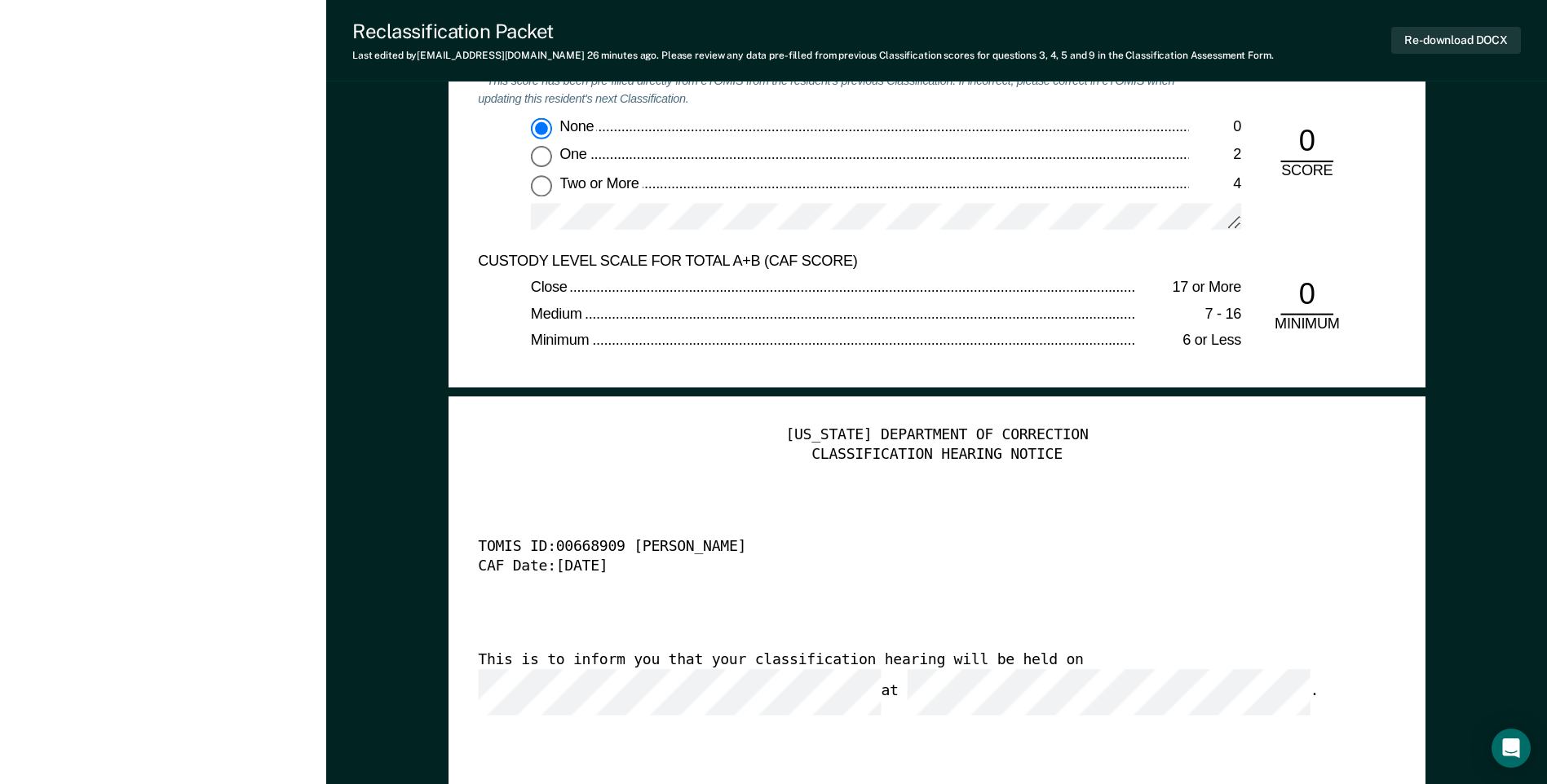
scroll to position [3670, 0]
